Goal: Information Seeking & Learning: Learn about a topic

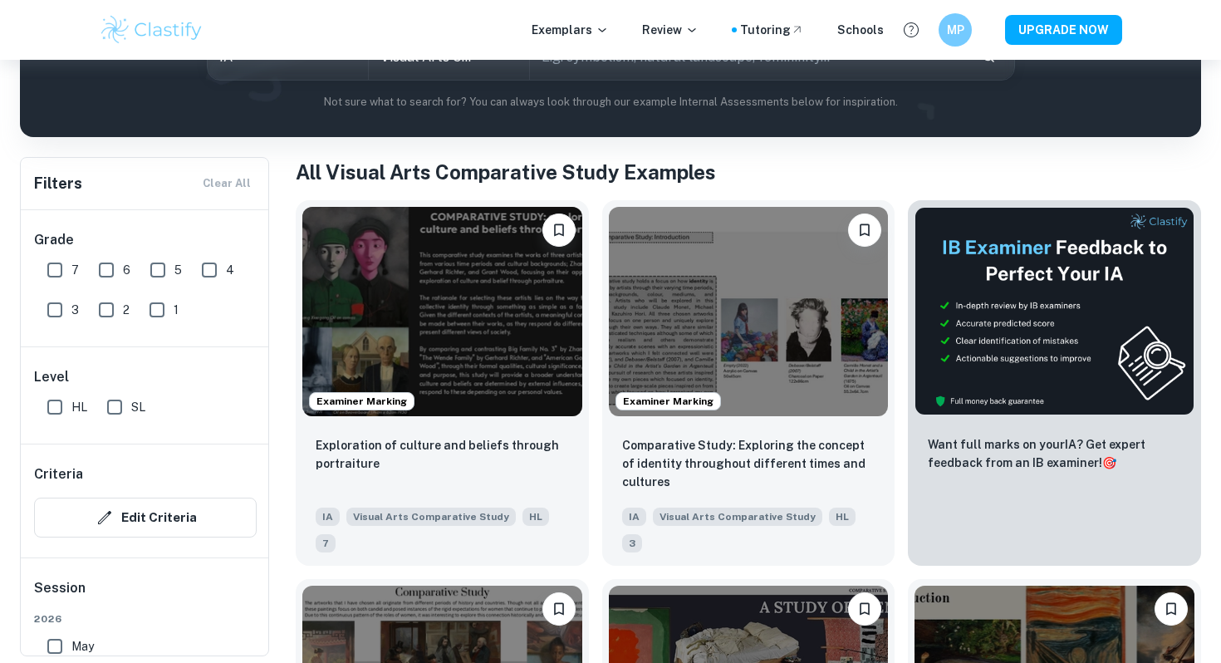
scroll to position [244, 0]
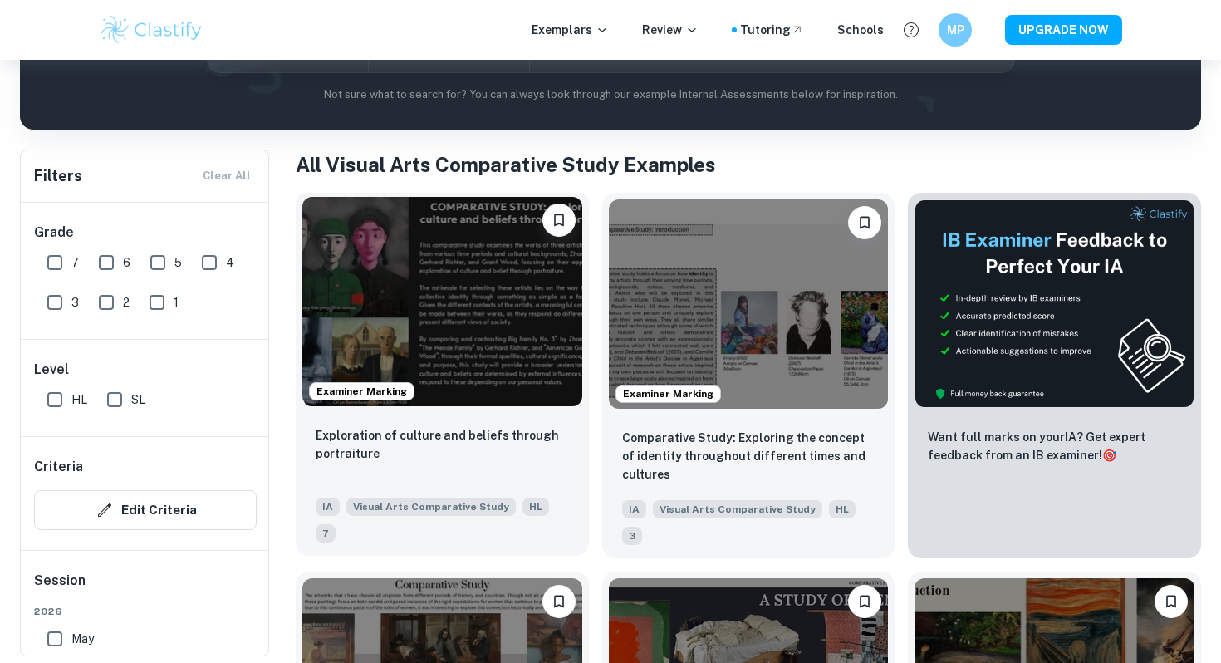
click at [457, 361] on img at bounding box center [442, 301] width 280 height 209
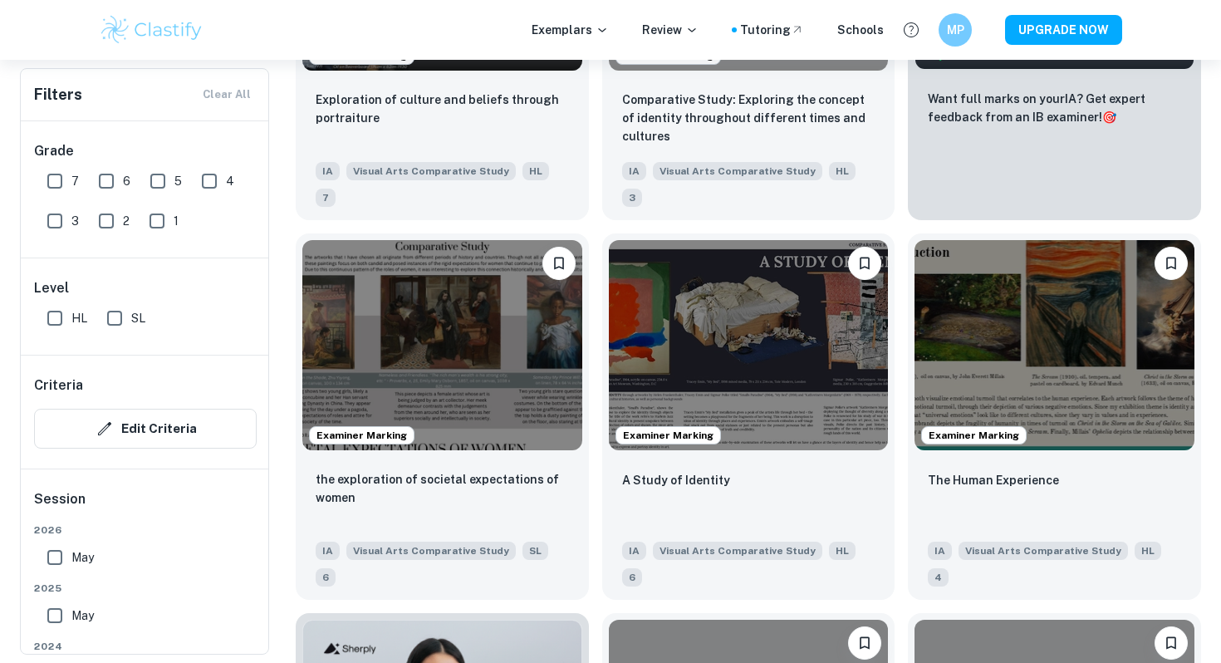
scroll to position [39, 0]
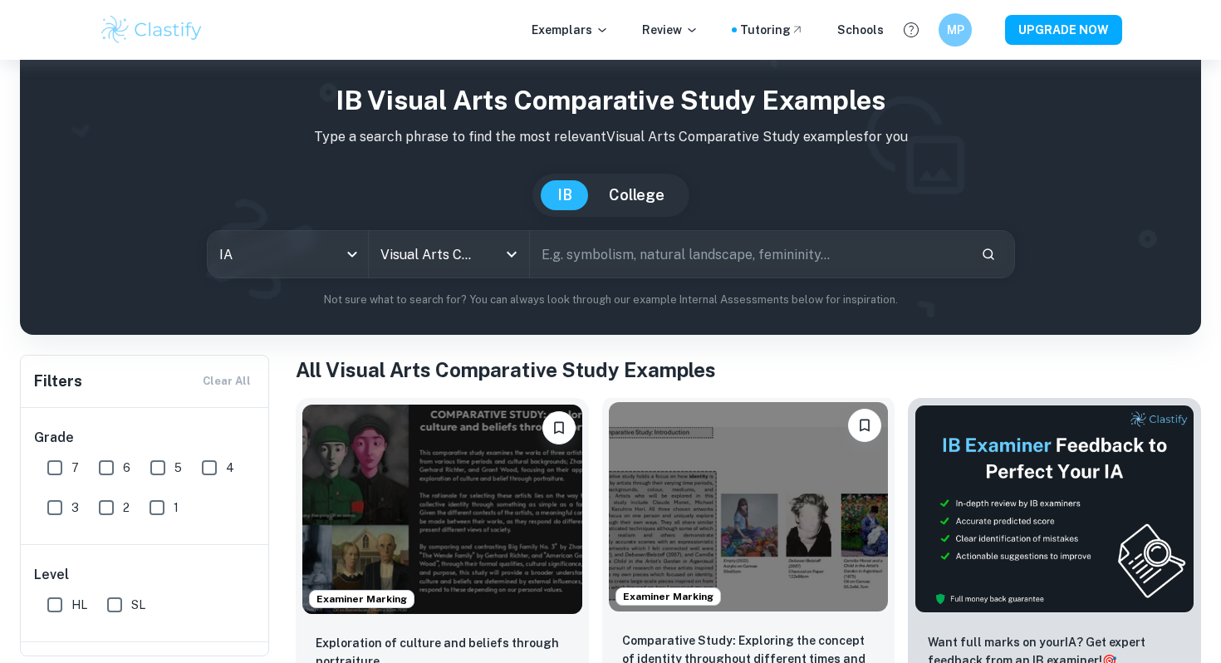
click at [758, 501] on img at bounding box center [749, 506] width 280 height 209
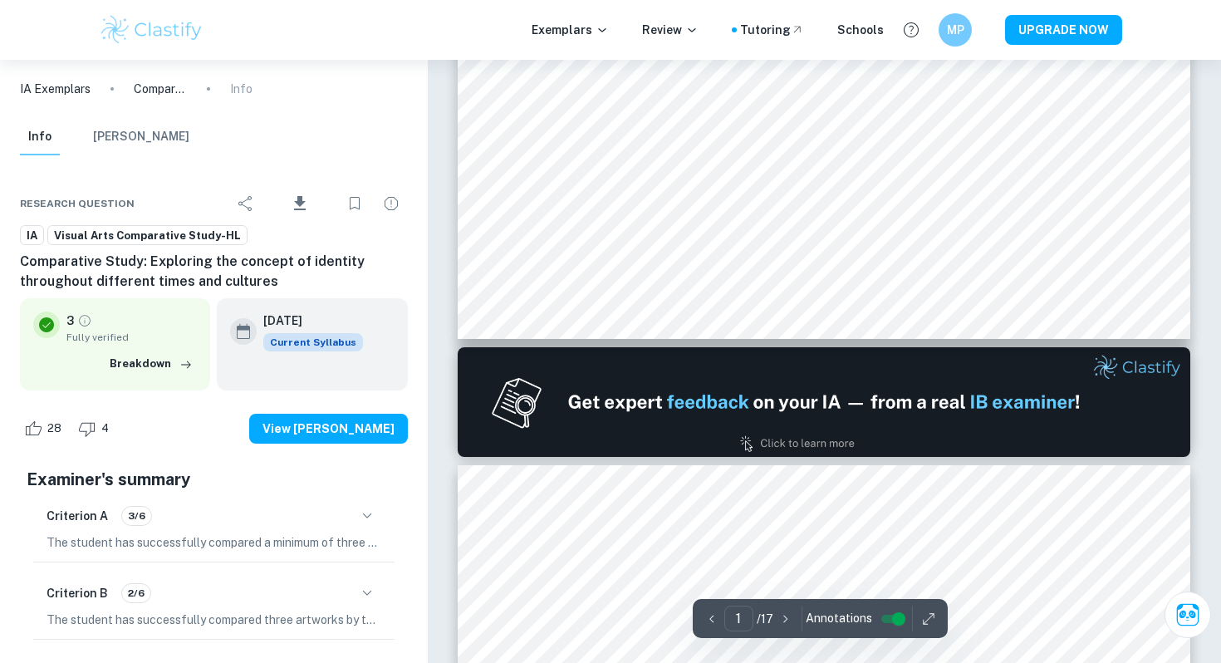
scroll to position [258, 0]
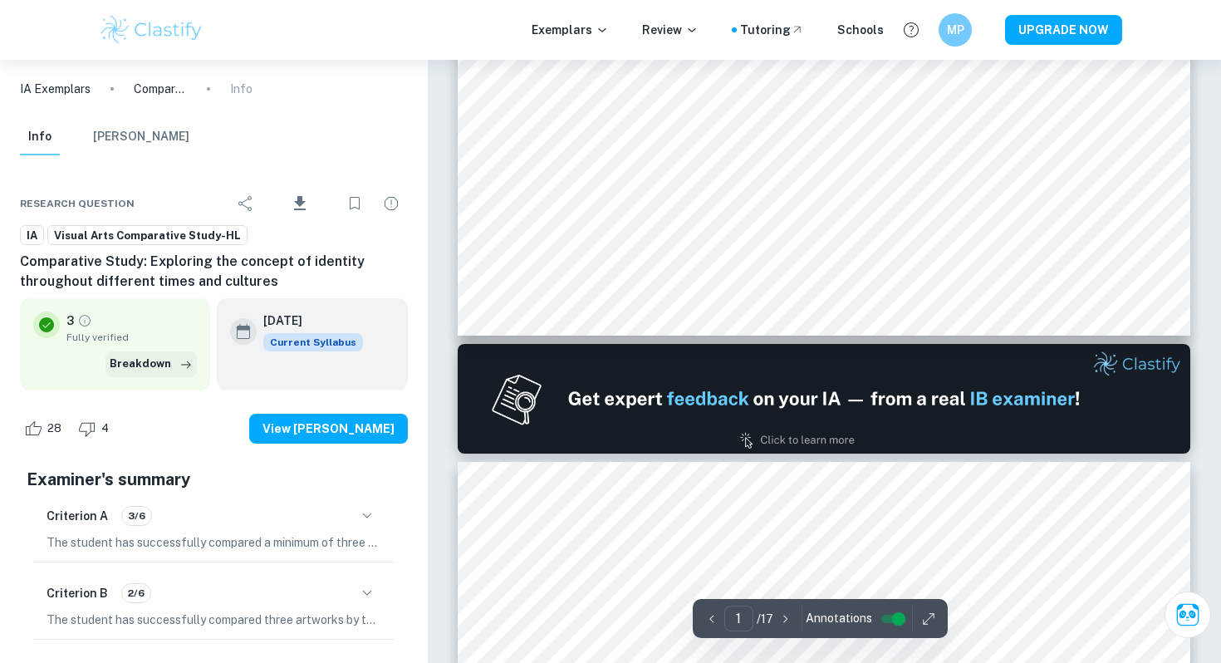
click at [171, 372] on button "Breakdown" at bounding box center [151, 363] width 91 height 25
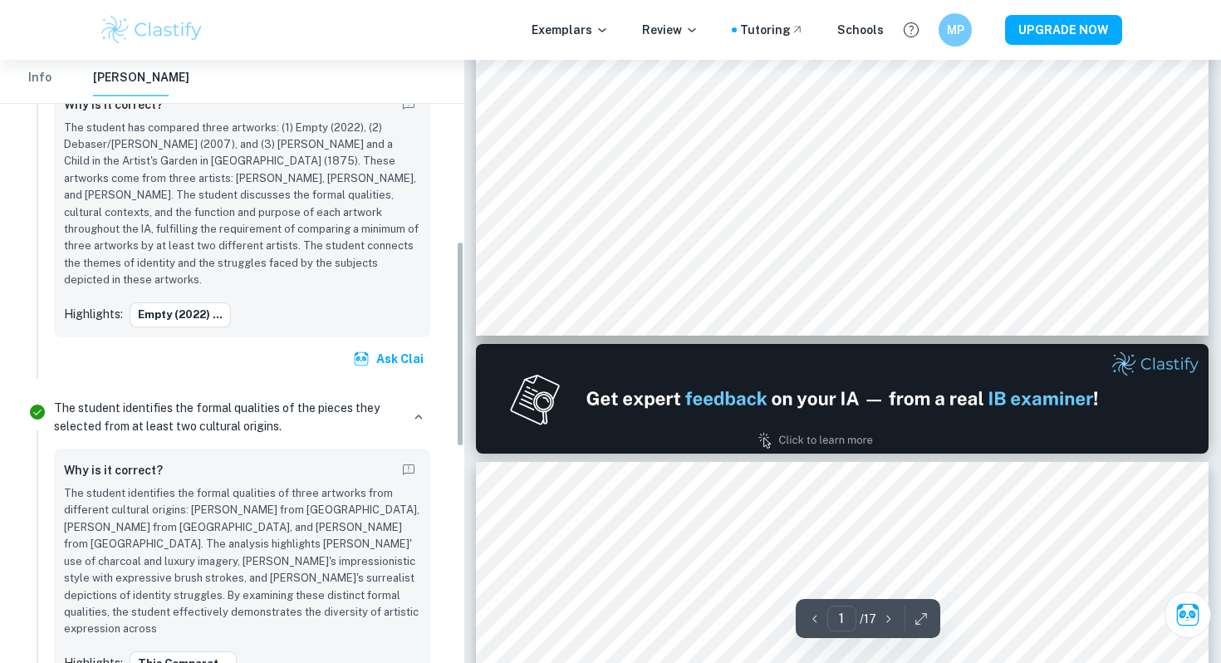
scroll to position [550, 0]
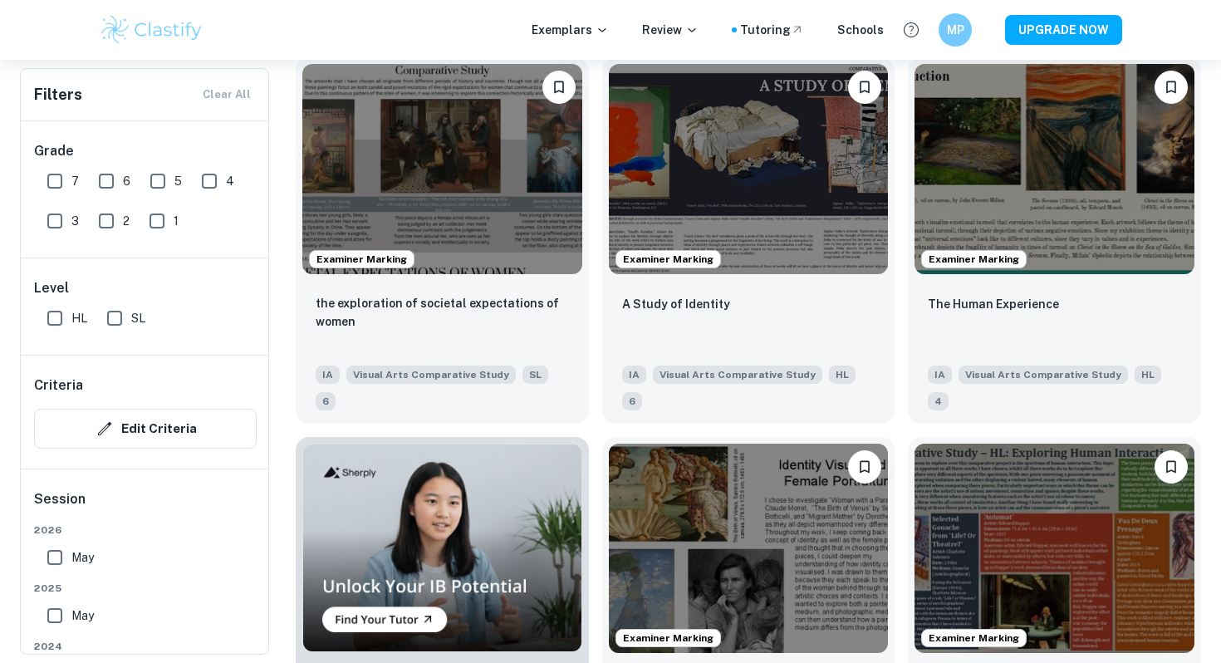
scroll to position [777, 0]
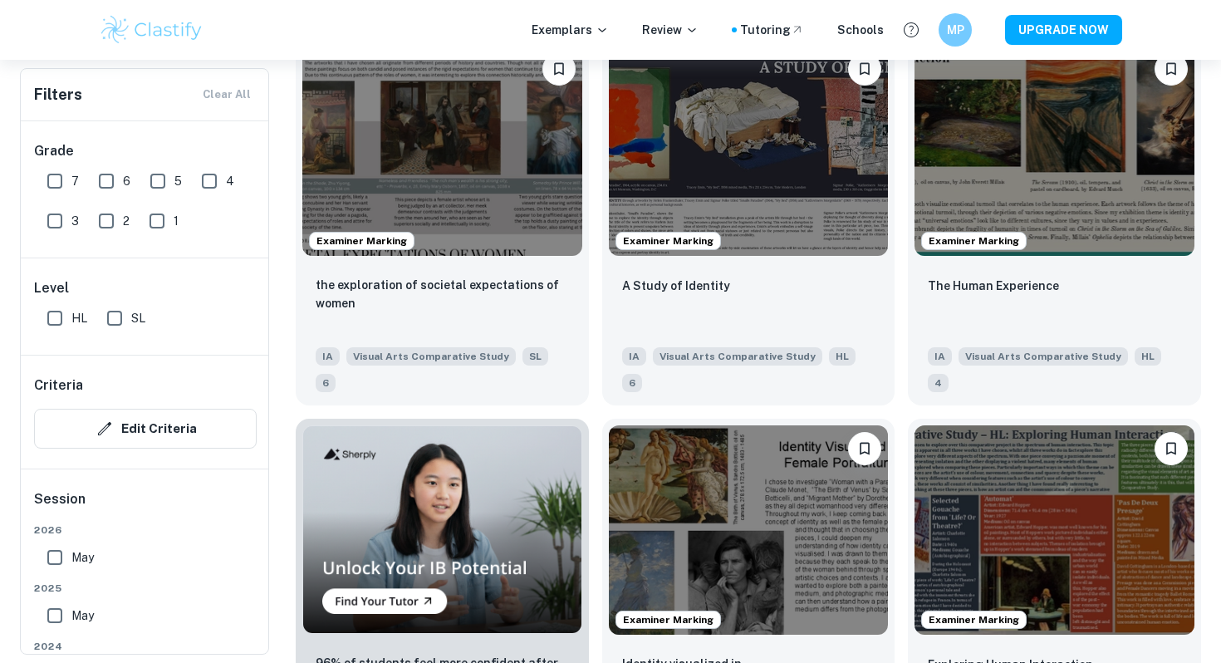
click at [668, 544] on img at bounding box center [749, 529] width 280 height 209
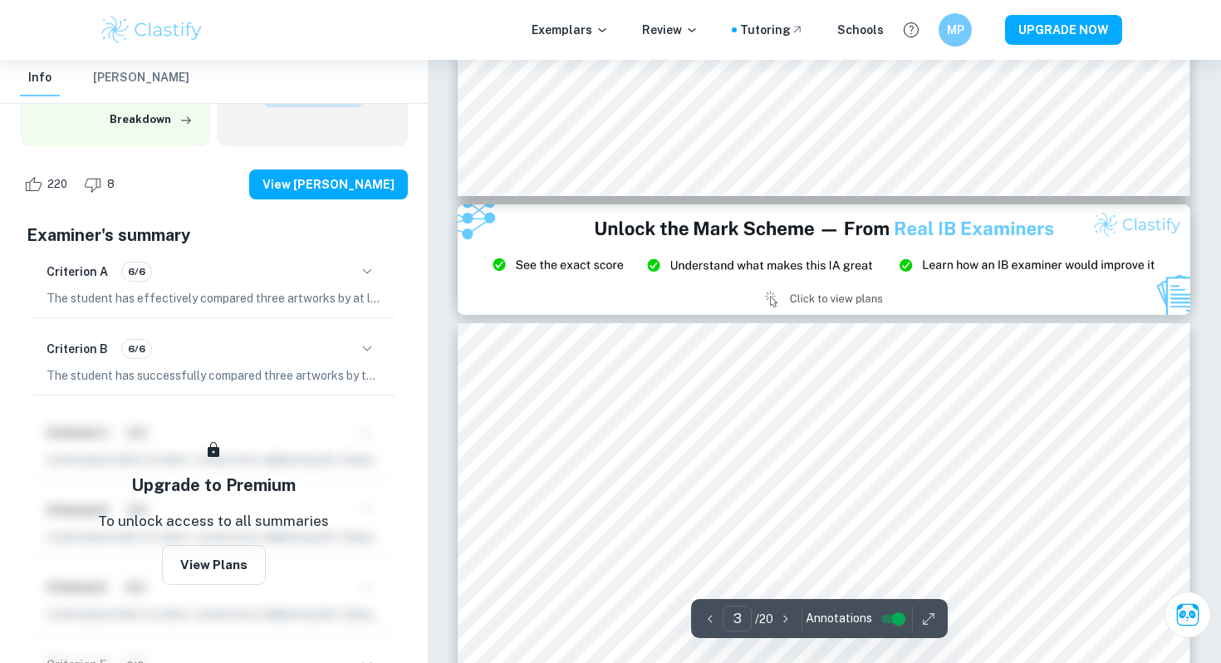
scroll to position [1088, 0]
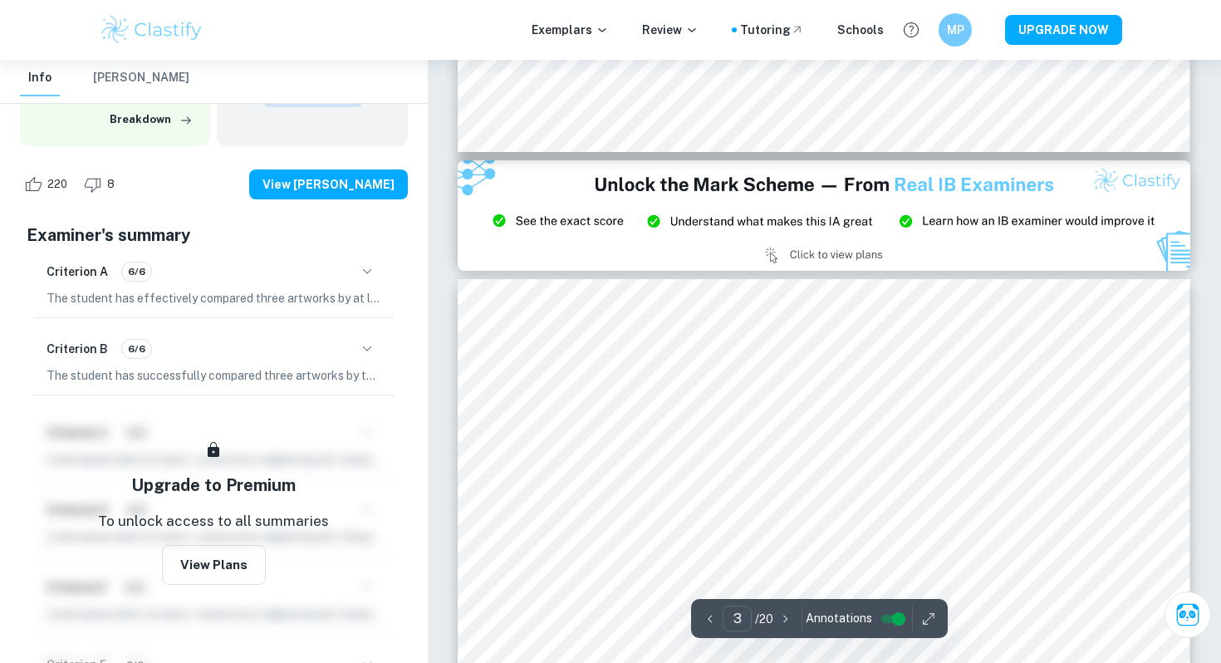
type input "2"
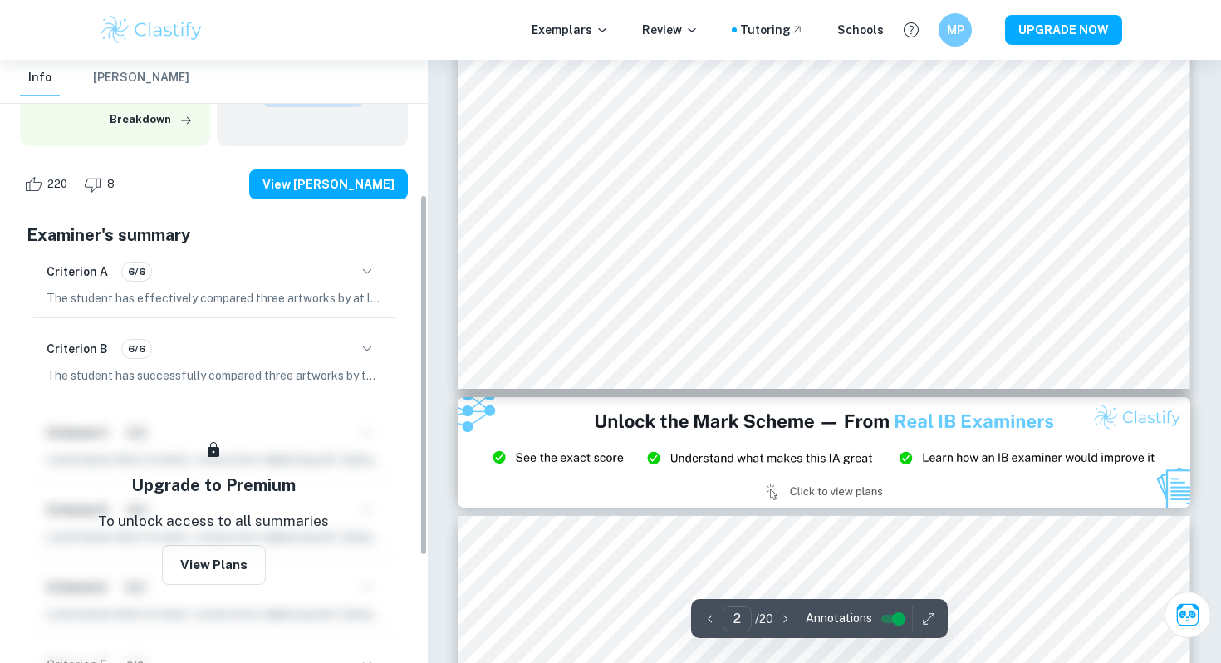
scroll to position [178, 0]
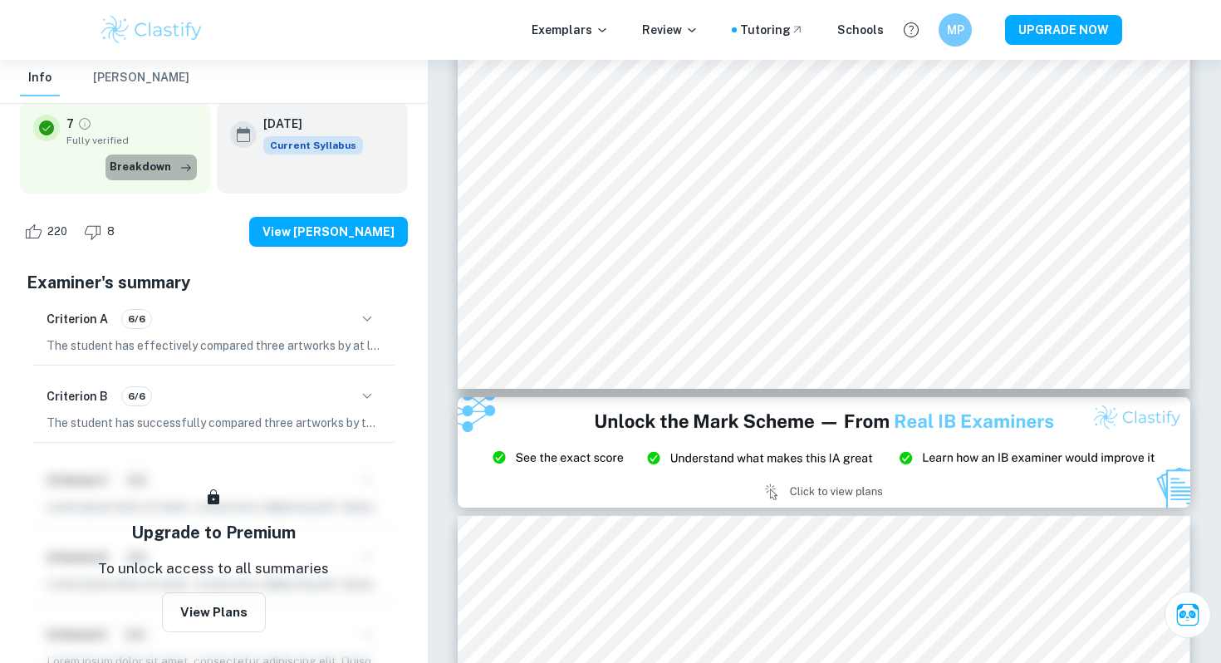
click at [163, 166] on button "Breakdown" at bounding box center [151, 167] width 91 height 25
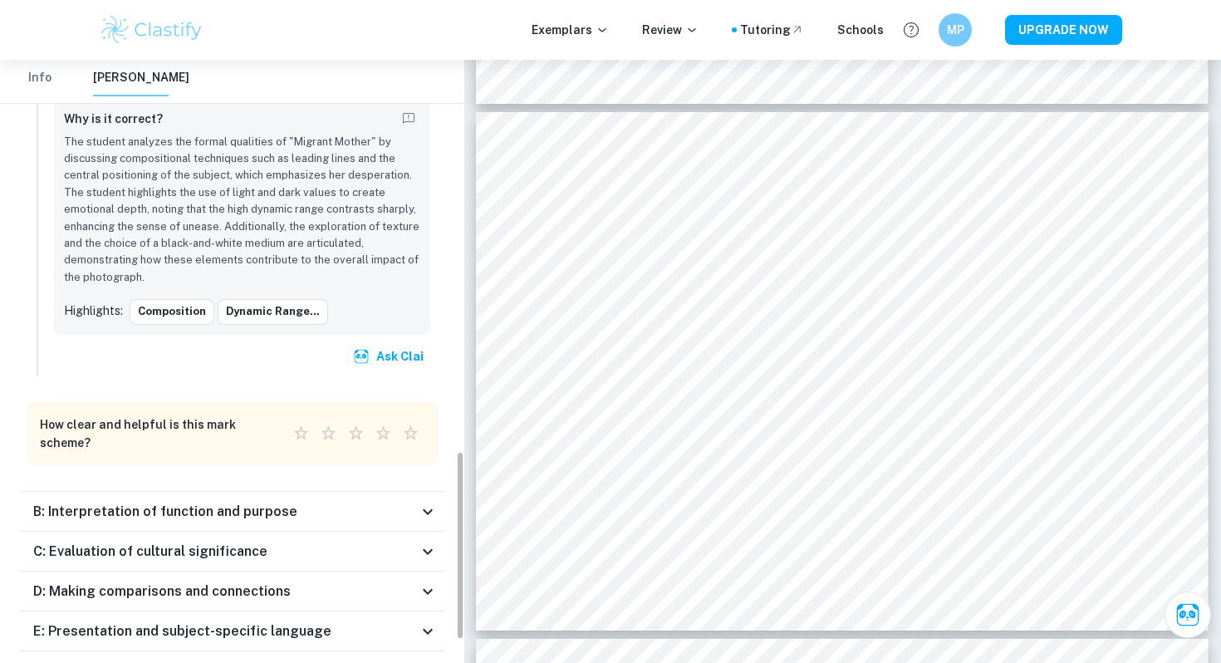
scroll to position [1325, 0]
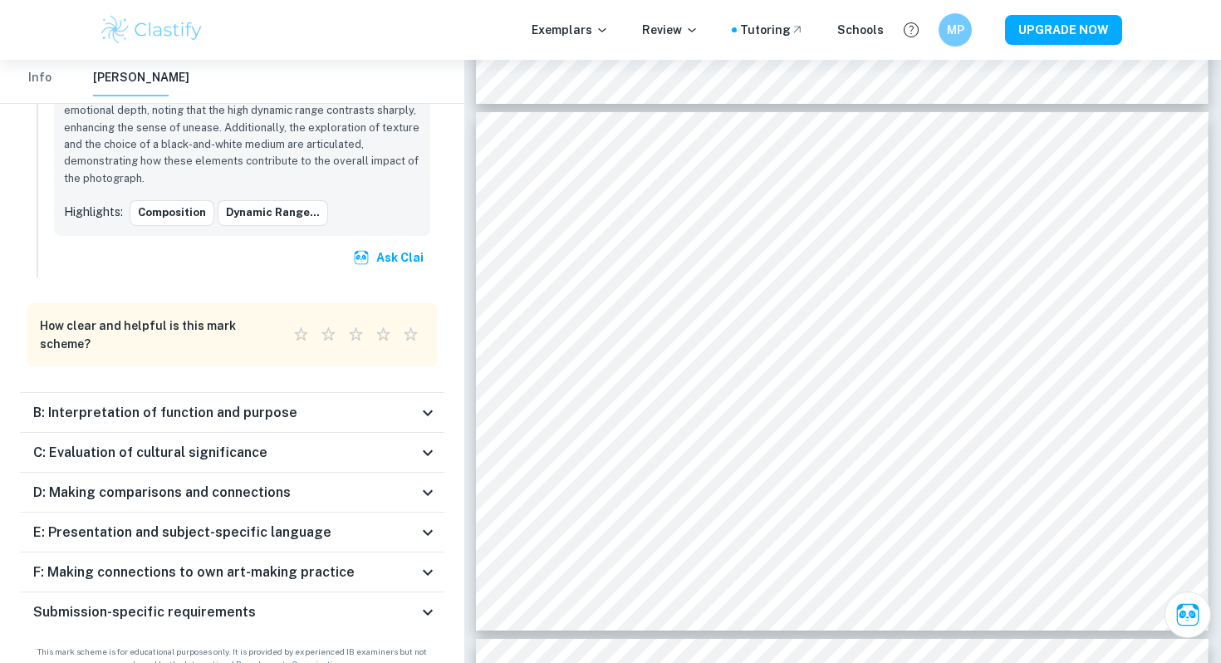
click at [321, 489] on div "D: Making comparisons and connections" at bounding box center [232, 493] width 425 height 40
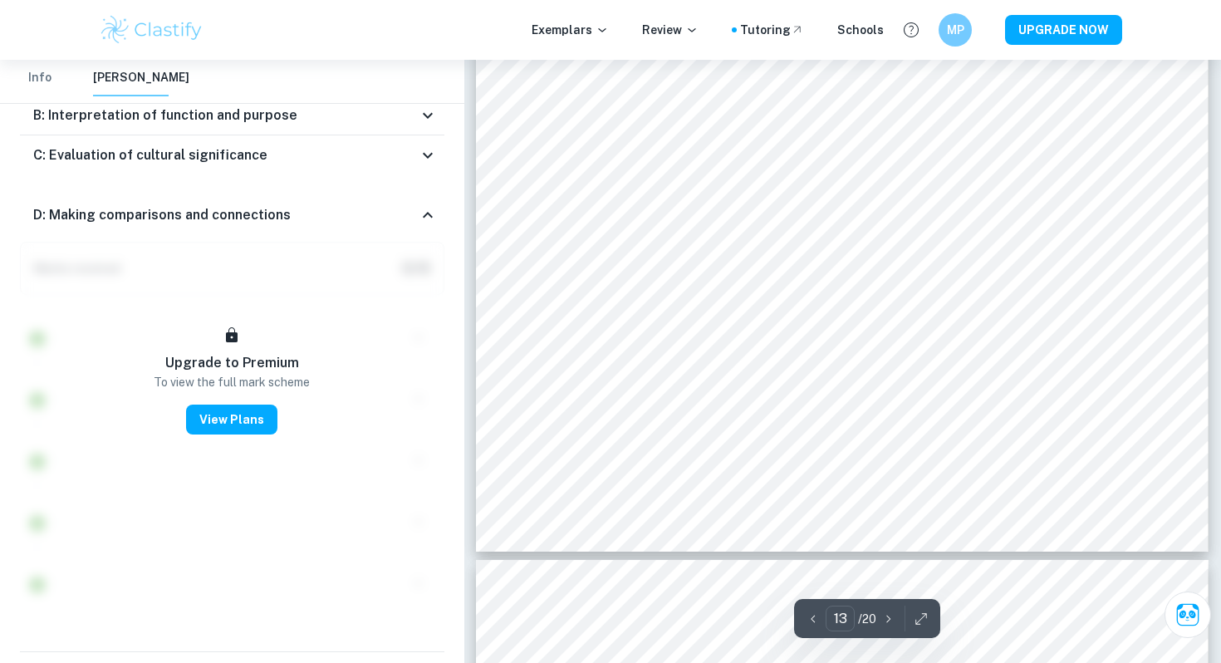
scroll to position [6719, 0]
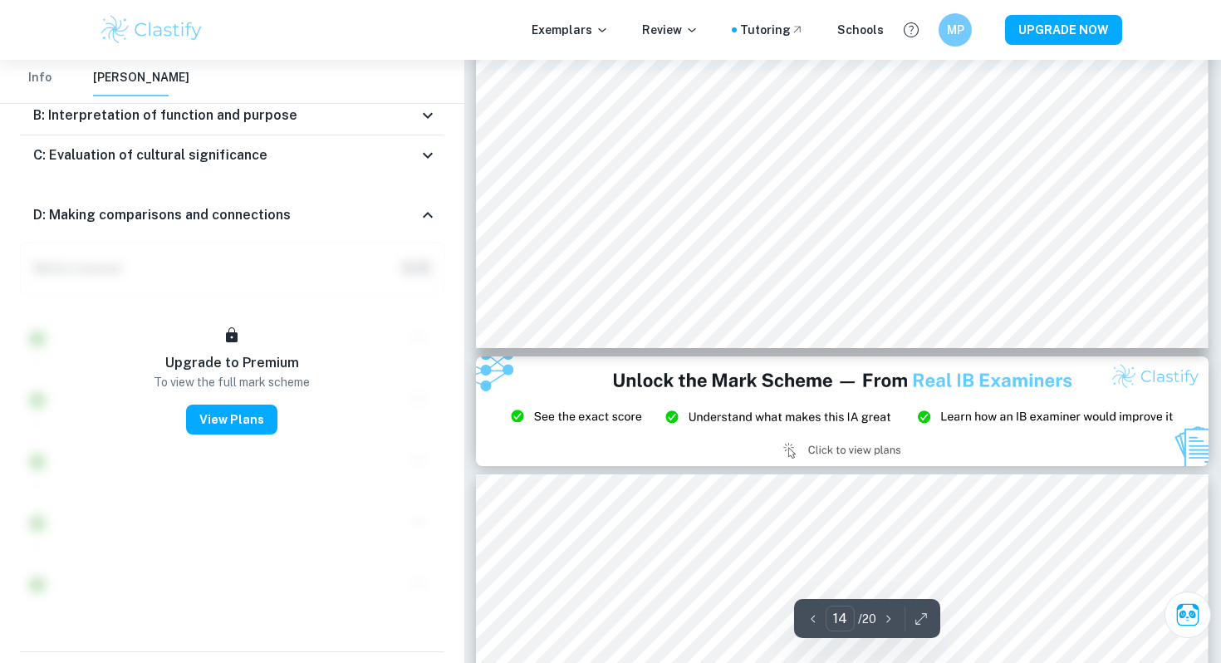
type input "15"
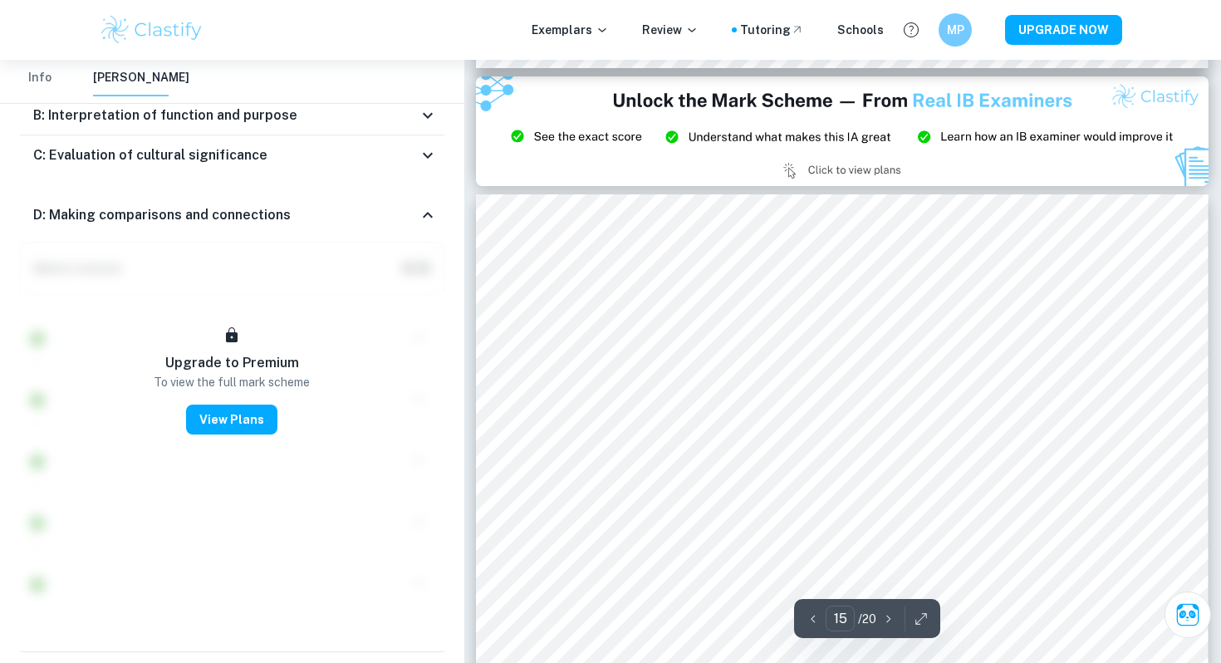
scroll to position [7802, 0]
